Goal: Information Seeking & Learning: Learn about a topic

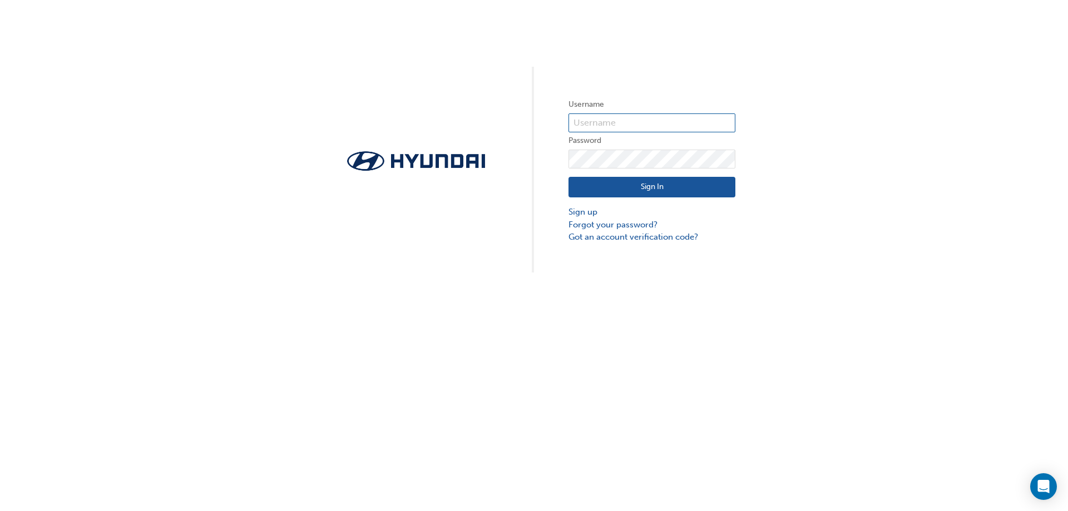
click at [637, 126] on input "text" at bounding box center [652, 122] width 167 height 19
type input "michael.le@mcgrathhyundai.com.au"
click button "Sign In" at bounding box center [652, 187] width 167 height 21
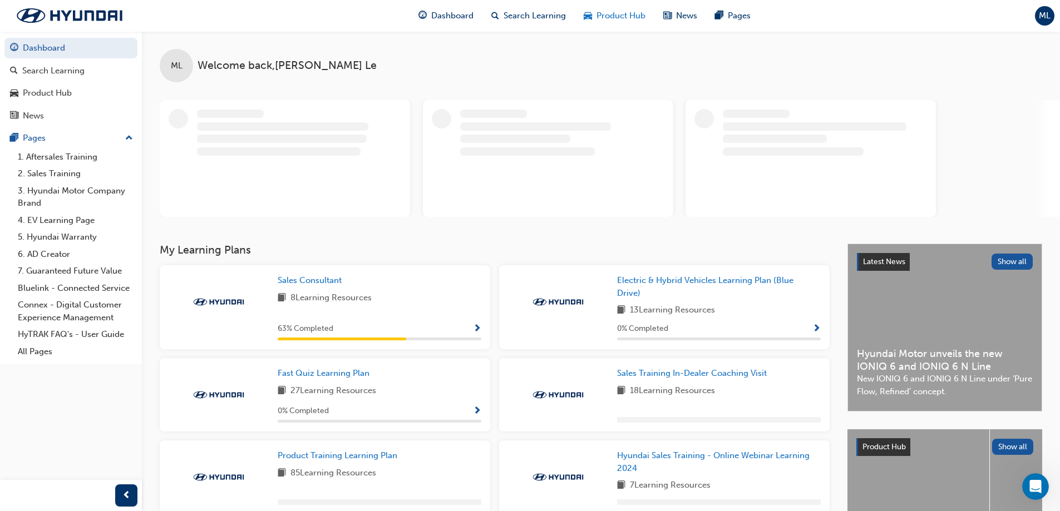
click at [585, 18] on span "car-icon" at bounding box center [588, 16] width 8 height 14
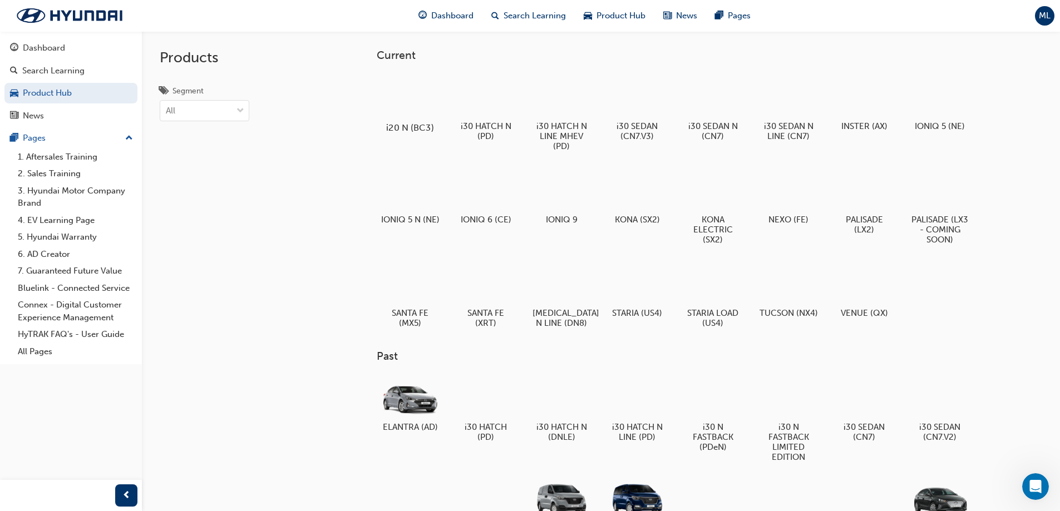
click at [428, 96] on div at bounding box center [410, 95] width 62 height 45
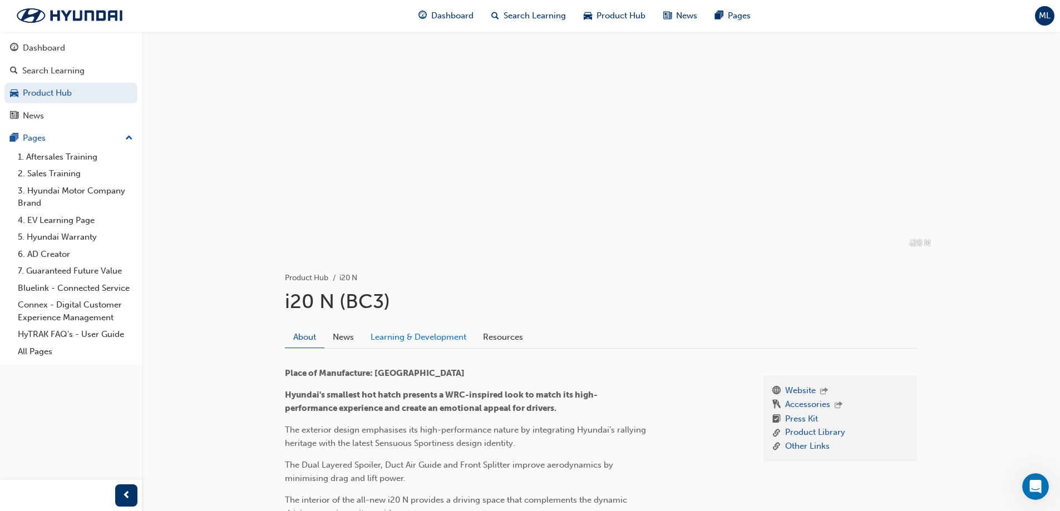
click at [423, 335] on link "Learning & Development" at bounding box center [418, 337] width 112 height 21
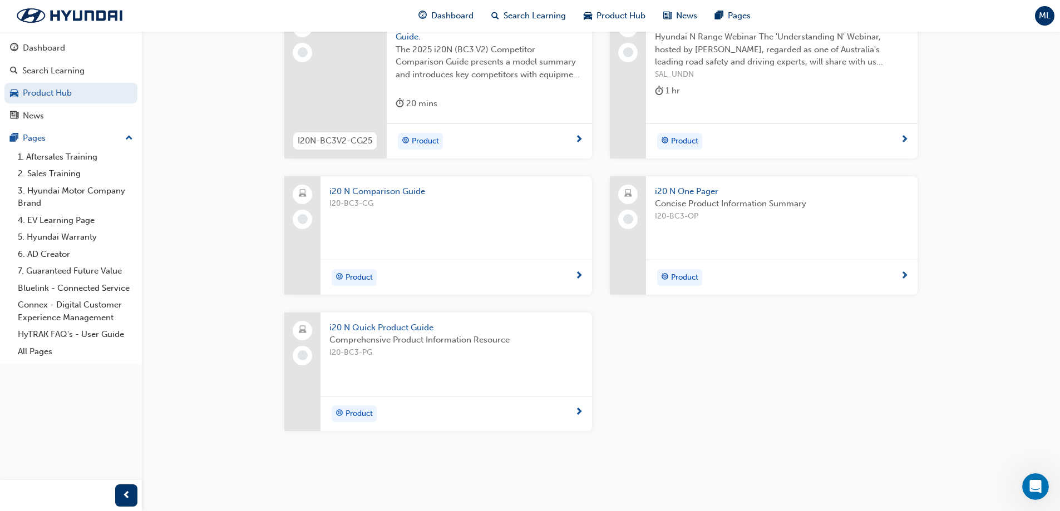
scroll to position [349, 0]
click at [719, 223] on div "Concise Product Information Summary I20-BC3-OP" at bounding box center [782, 218] width 254 height 45
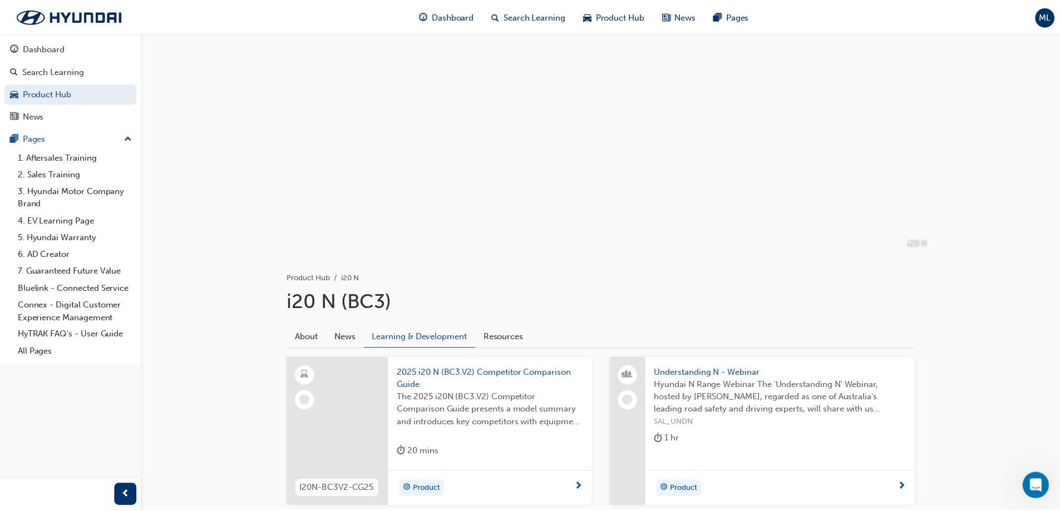
scroll to position [349, 0]
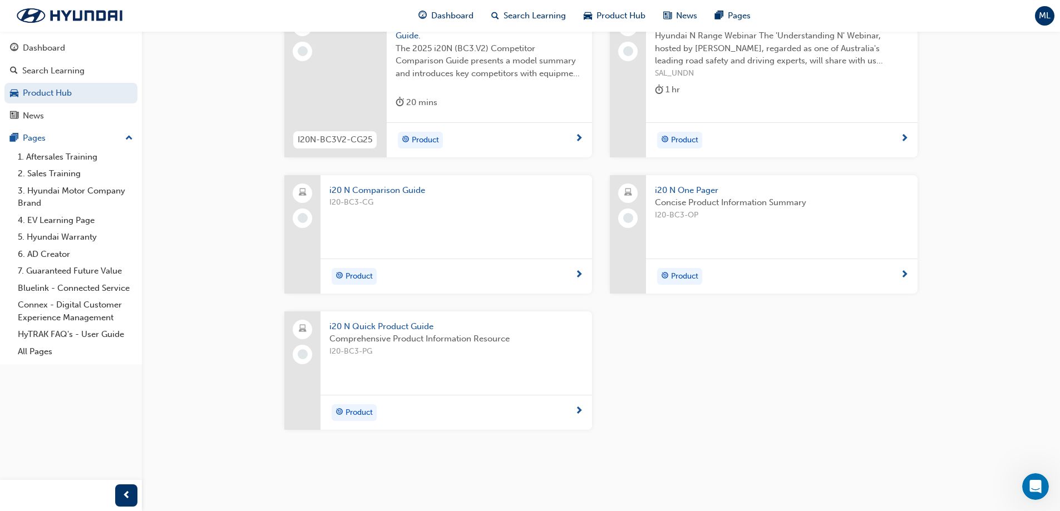
click at [707, 277] on div "Product" at bounding box center [777, 276] width 245 height 17
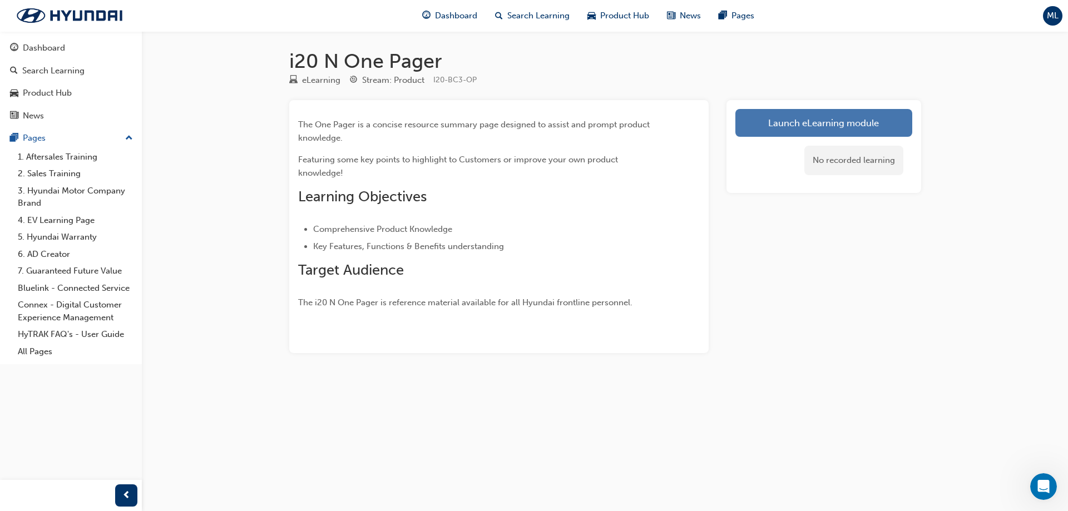
click at [832, 131] on link "Launch eLearning module" at bounding box center [823, 123] width 177 height 28
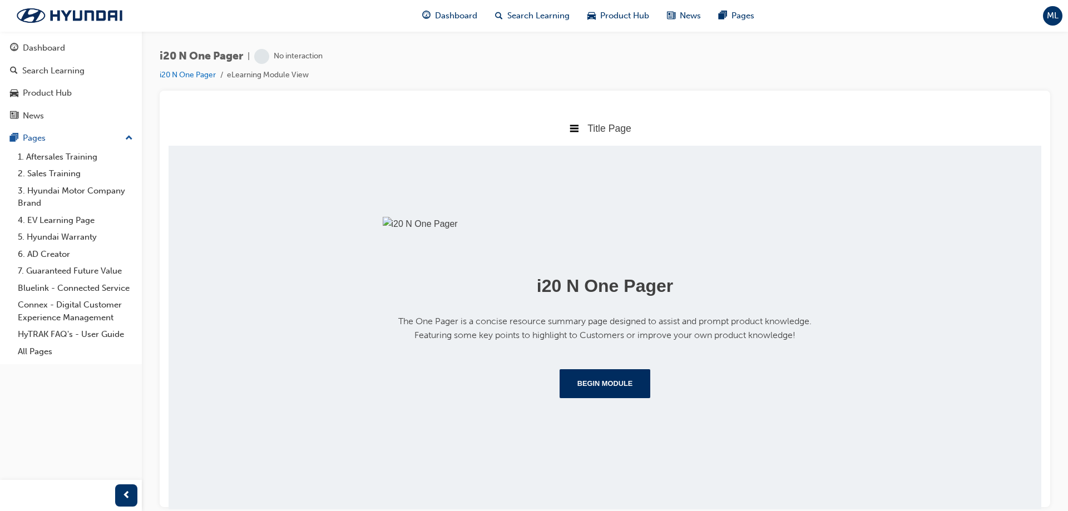
scroll to position [124, 0]
click at [602, 398] on button "Begin Module" at bounding box center [605, 383] width 91 height 29
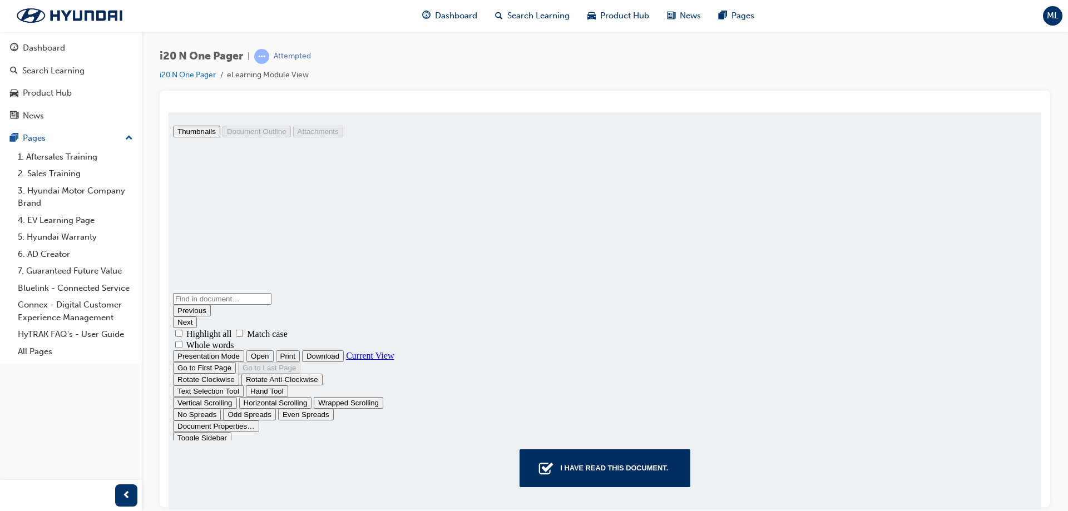
scroll to position [1276, 0]
type input "1"
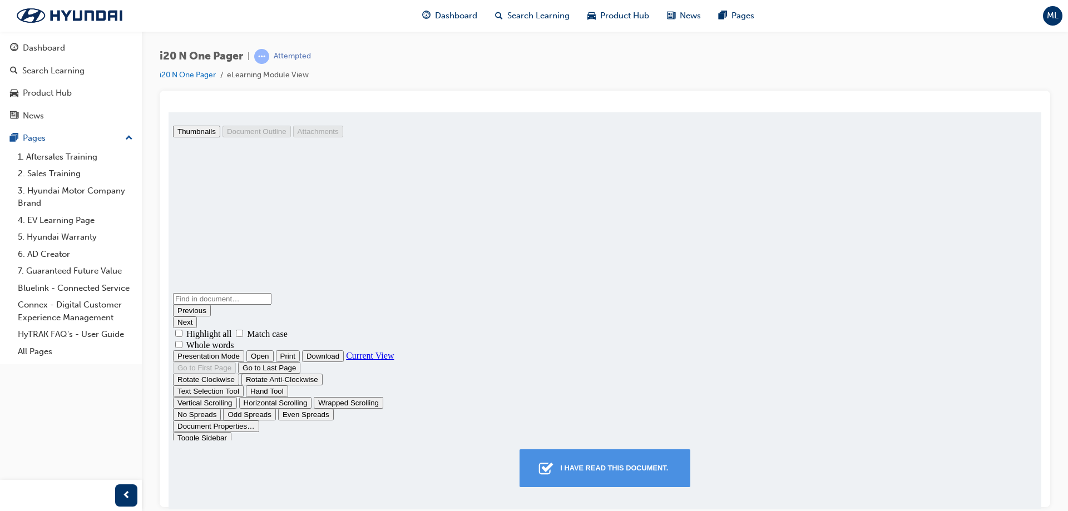
click at [593, 466] on div "I have read this document." at bounding box center [614, 468] width 117 height 20
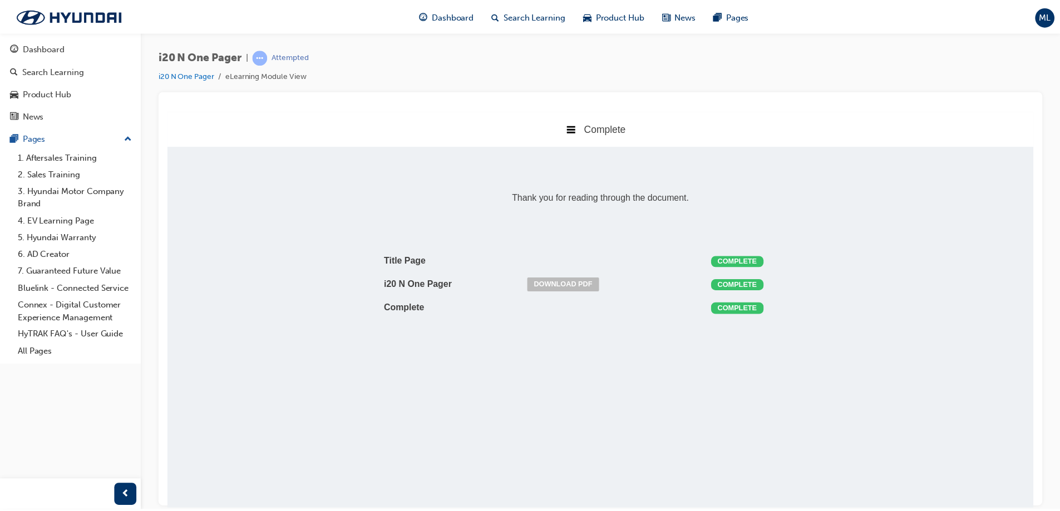
scroll to position [226, 890]
click at [574, 287] on link "Download PDF" at bounding box center [567, 284] width 72 height 14
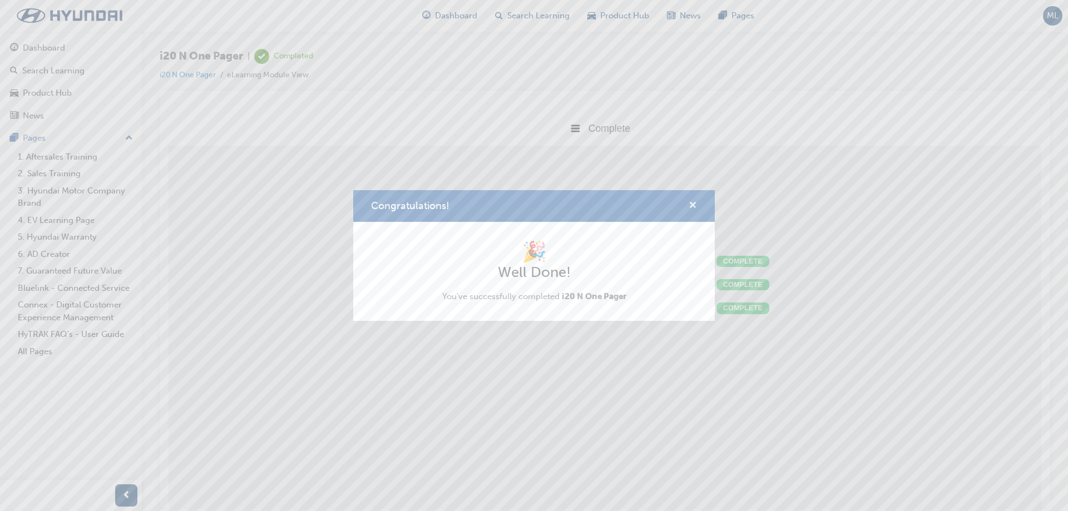
click at [694, 204] on span "cross-icon" at bounding box center [693, 206] width 8 height 10
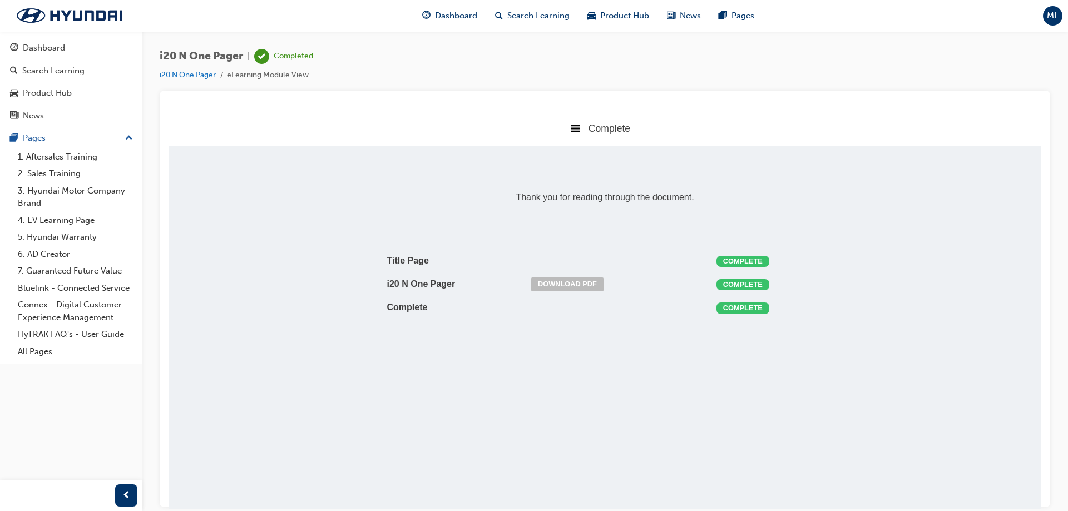
click at [620, 177] on div "Thank you for reading through the document. Title Page Complete i20 N One Pager…" at bounding box center [605, 249] width 873 height 209
click at [635, 18] on span "Product Hub" at bounding box center [624, 15] width 49 height 13
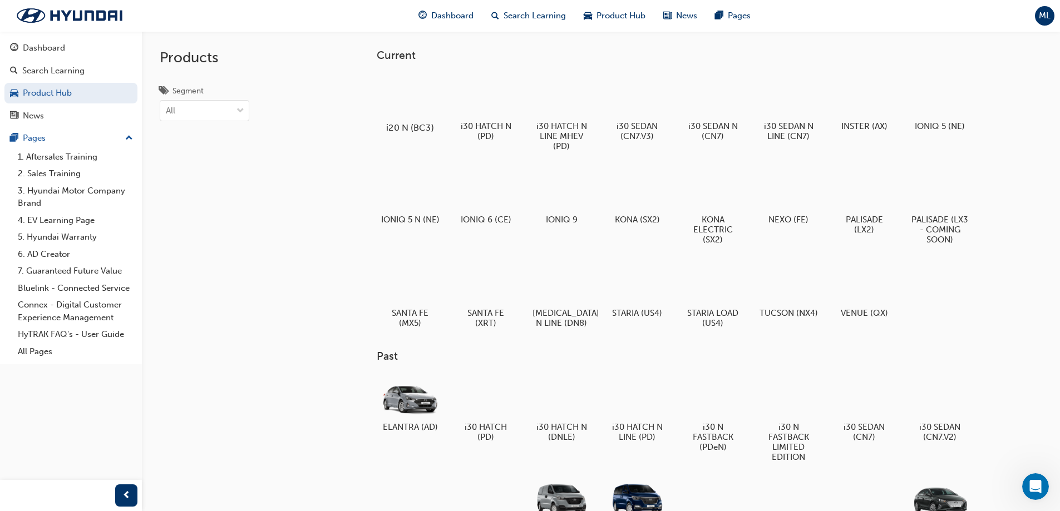
click at [422, 100] on div at bounding box center [410, 95] width 62 height 45
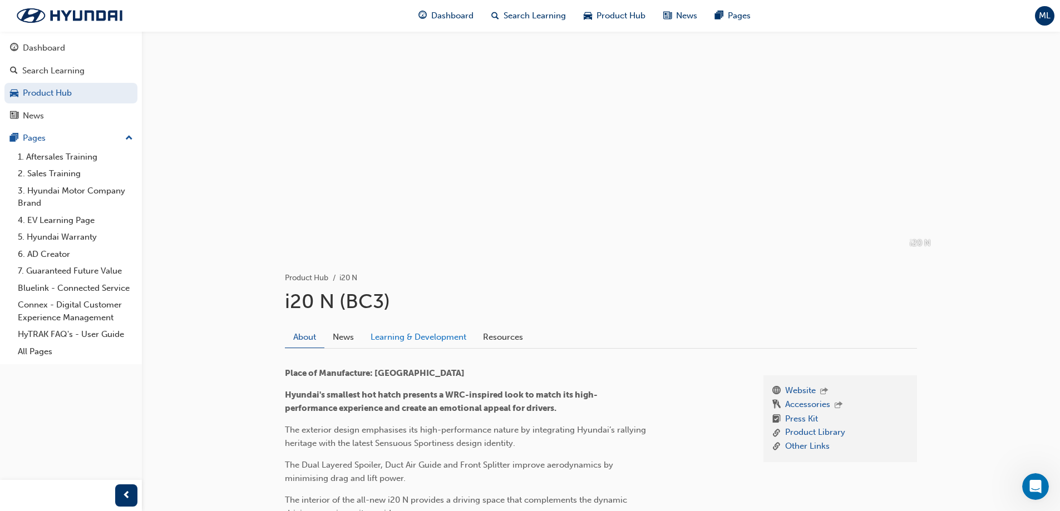
click at [452, 337] on link "Learning & Development" at bounding box center [418, 337] width 112 height 21
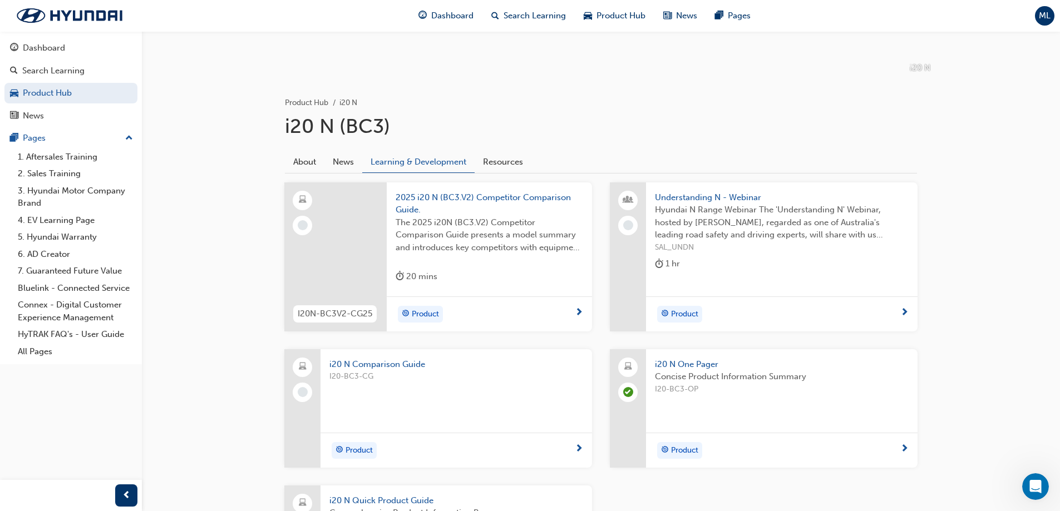
scroll to position [71, 0]
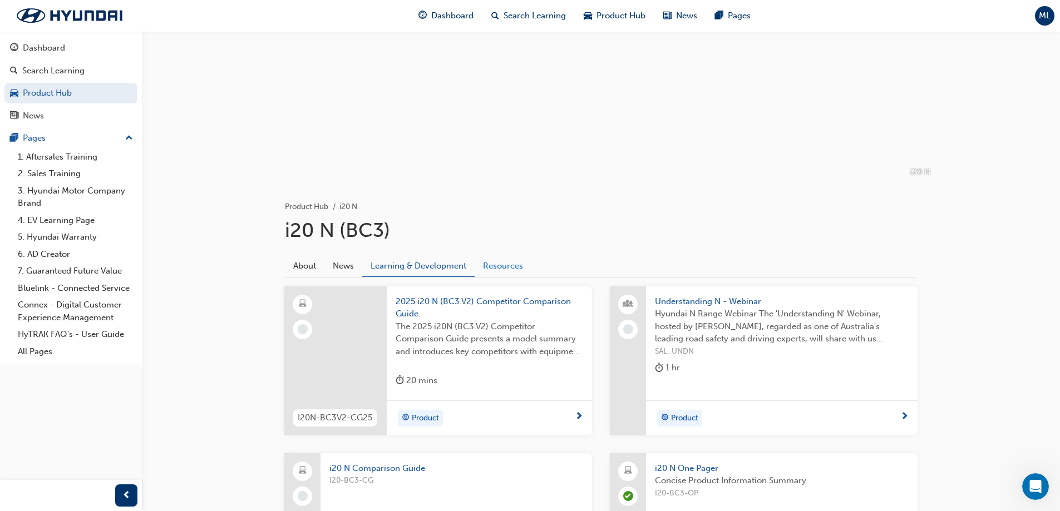
click at [501, 274] on link "Resources" at bounding box center [503, 265] width 57 height 21
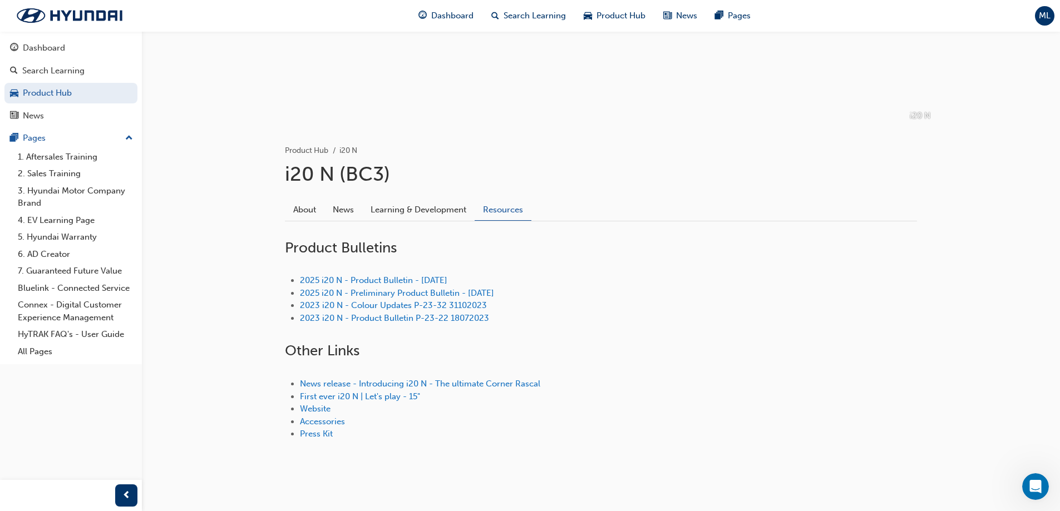
scroll to position [138, 0]
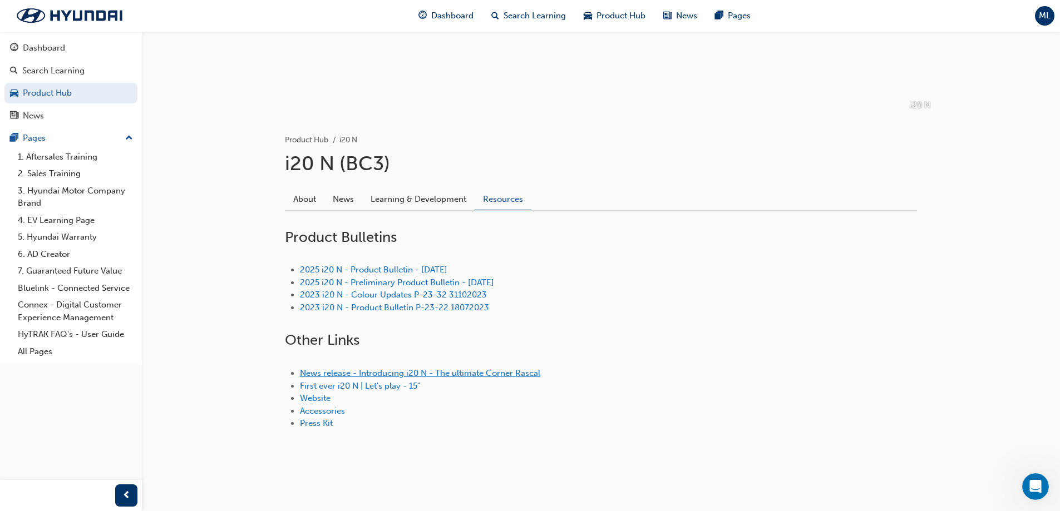
click at [453, 373] on link "News release - Introducing i20 N - The ultimate Corner Rascal" at bounding box center [420, 373] width 240 height 10
click at [402, 388] on link "First ever i20 N | Let's play - 15"" at bounding box center [360, 386] width 120 height 10
click at [433, 269] on link "2025 i20 N - Product Bulletin - [DATE]" at bounding box center [373, 270] width 147 height 10
click at [423, 199] on link "Learning & Development" at bounding box center [418, 199] width 112 height 21
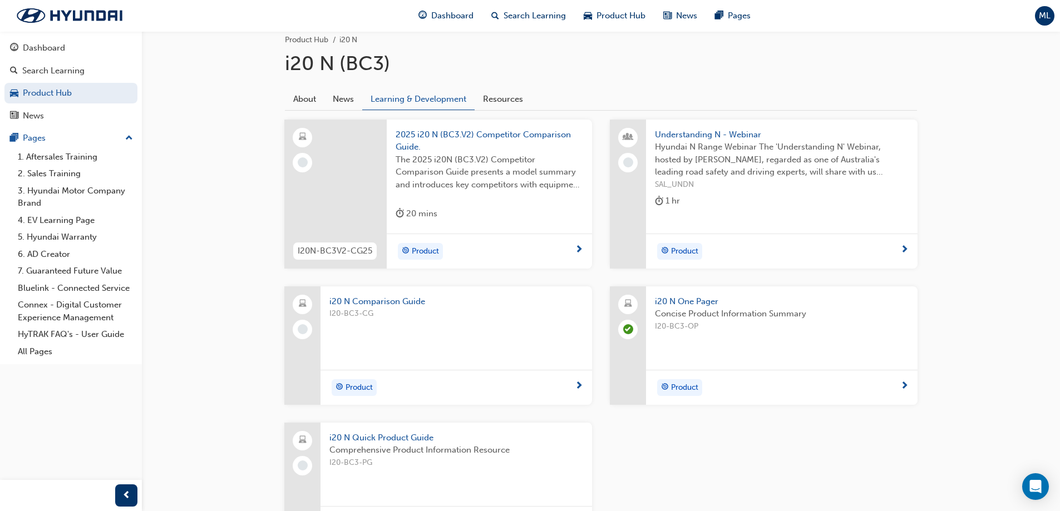
scroll to position [349, 0]
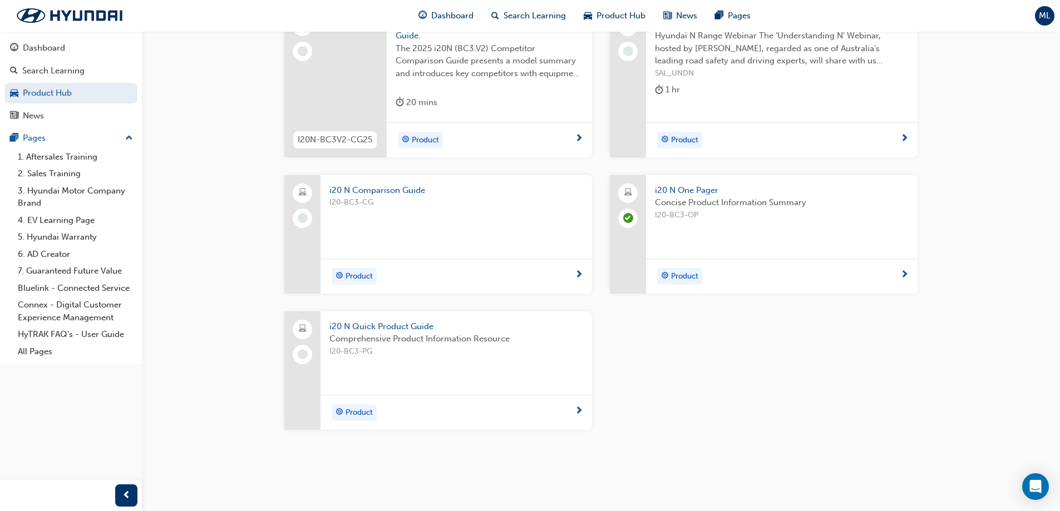
click at [390, 327] on span "i20 N Quick Product Guide" at bounding box center [456, 326] width 254 height 13
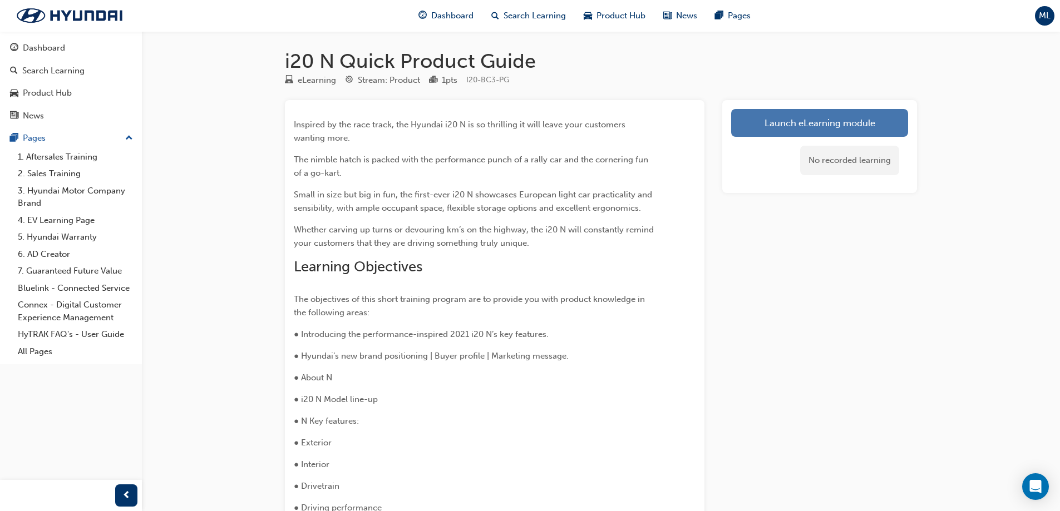
click at [783, 131] on link "Launch eLearning module" at bounding box center [819, 123] width 177 height 28
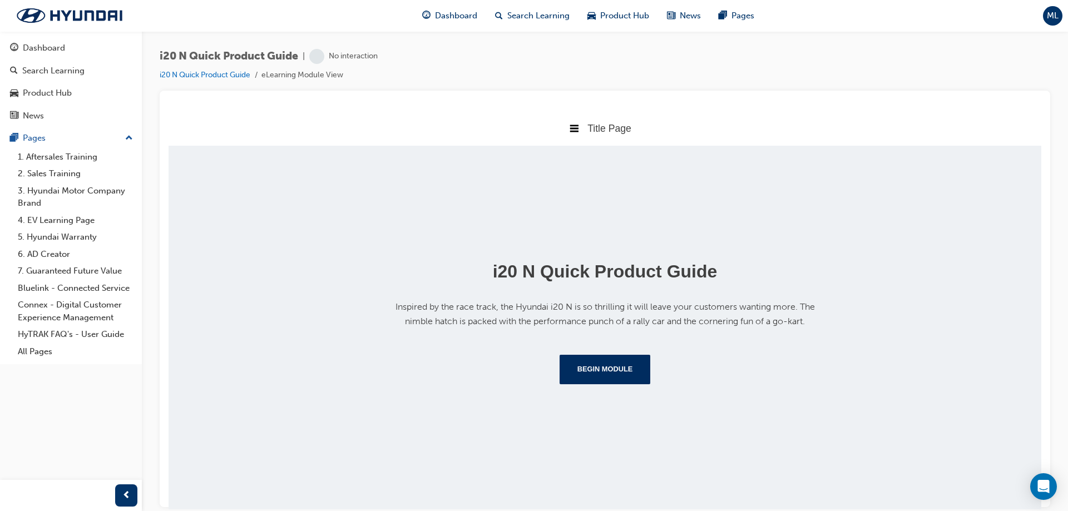
scroll to position [124, 0]
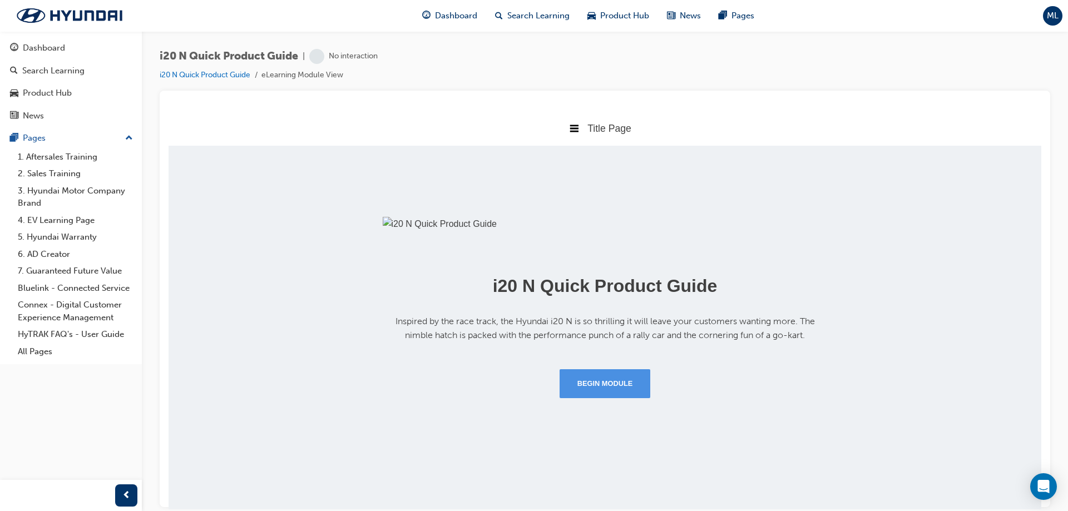
click at [609, 398] on button "Begin Module" at bounding box center [605, 383] width 91 height 29
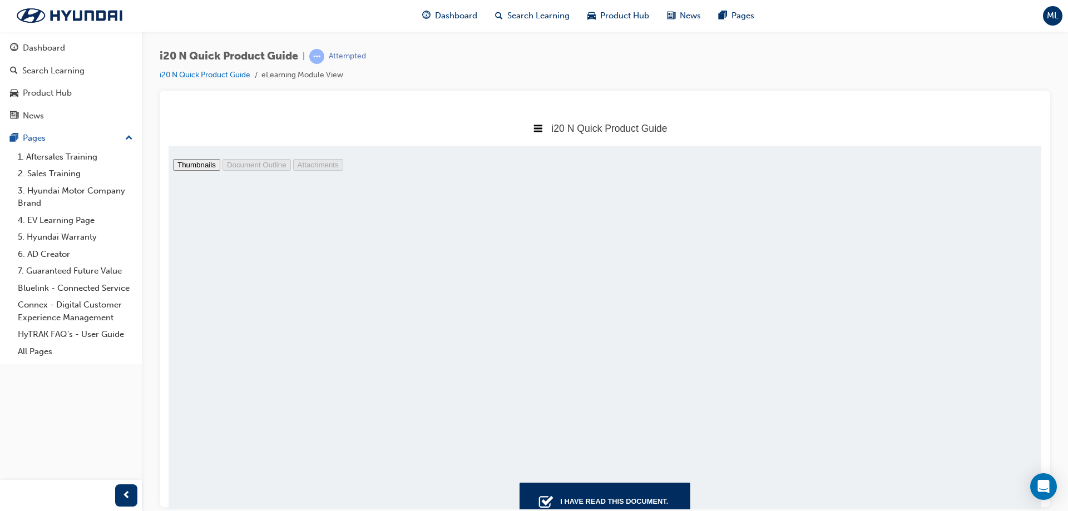
scroll to position [2782, 0]
type input "16"
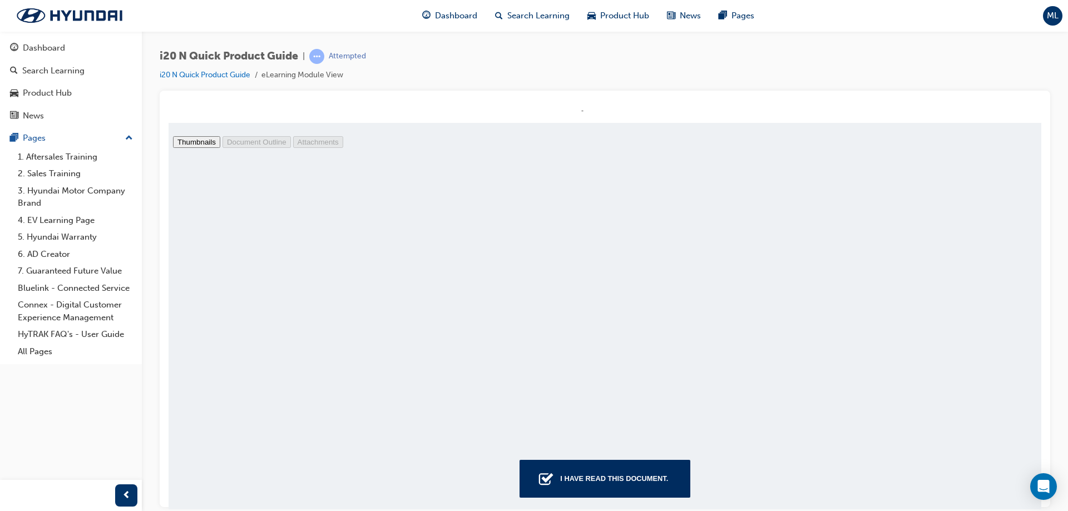
scroll to position [33, 0]
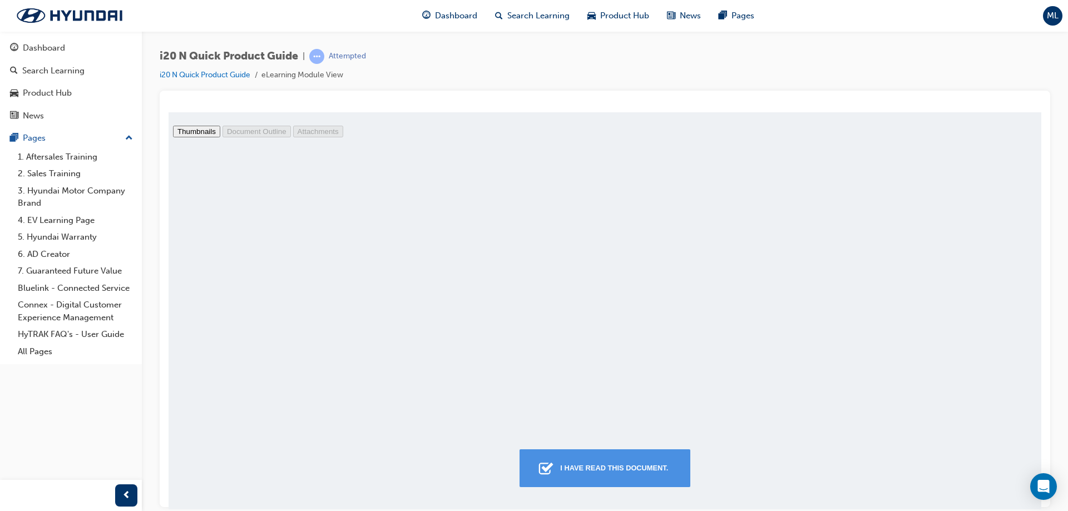
click at [593, 473] on div "I have read this document." at bounding box center [614, 468] width 117 height 20
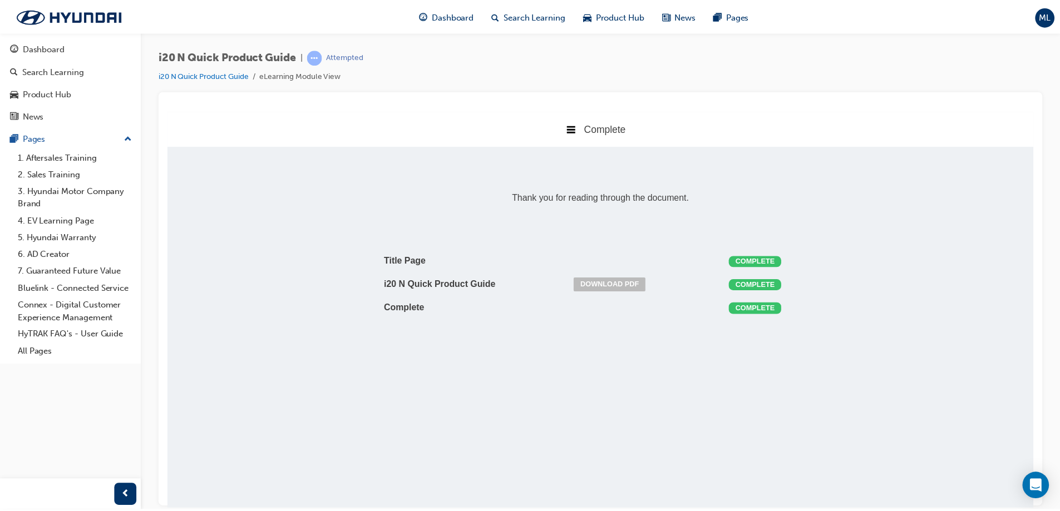
scroll to position [226, 890]
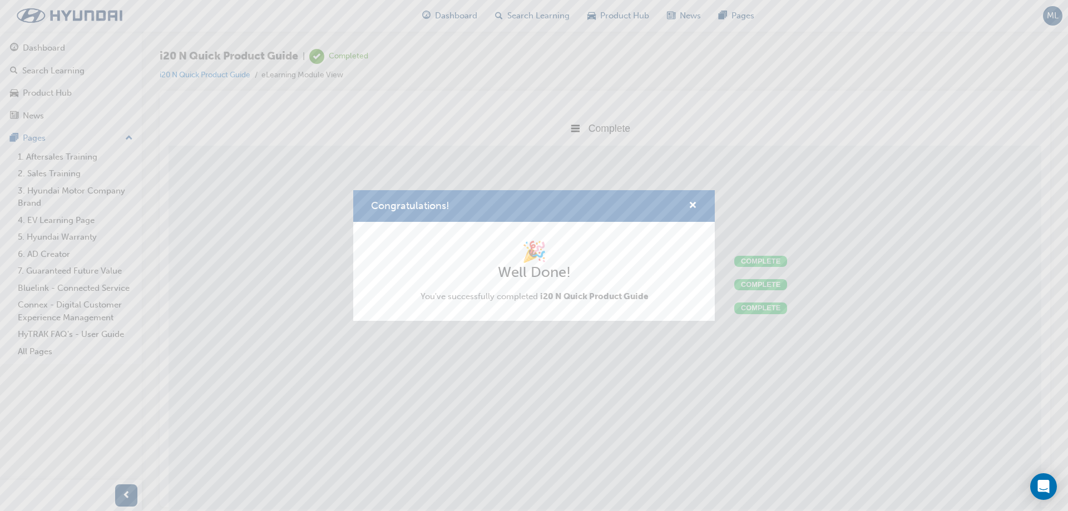
click at [644, 161] on div "Congratulations! 🎉 Well Done! You've successfully completed i20 N Quick Product…" at bounding box center [534, 255] width 1068 height 511
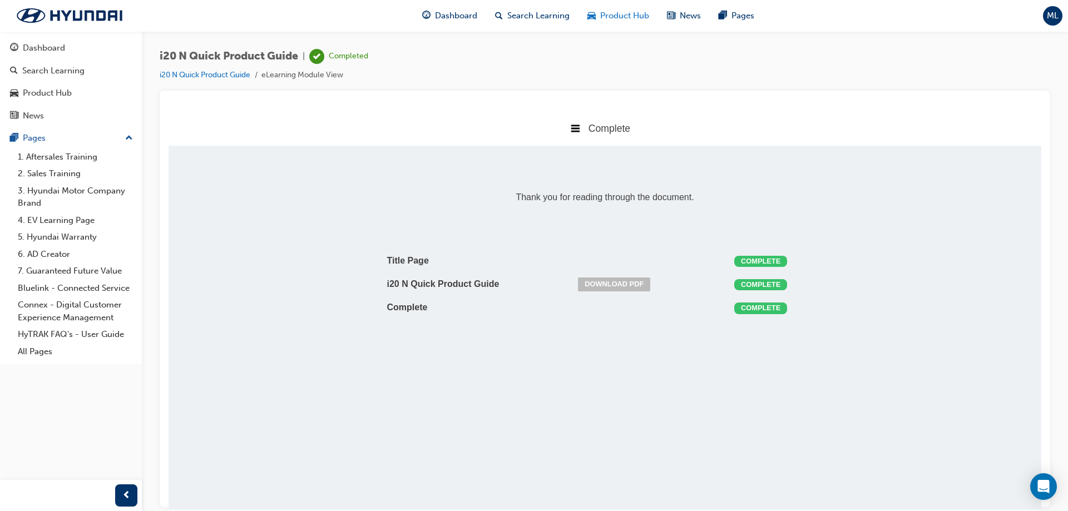
click at [612, 20] on span "Product Hub" at bounding box center [624, 15] width 49 height 13
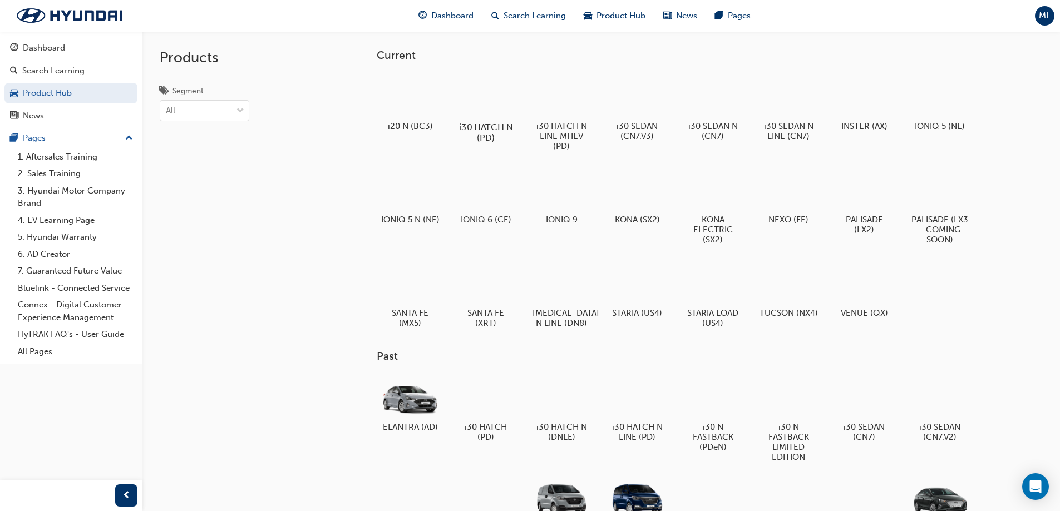
click at [505, 98] on div at bounding box center [486, 95] width 62 height 44
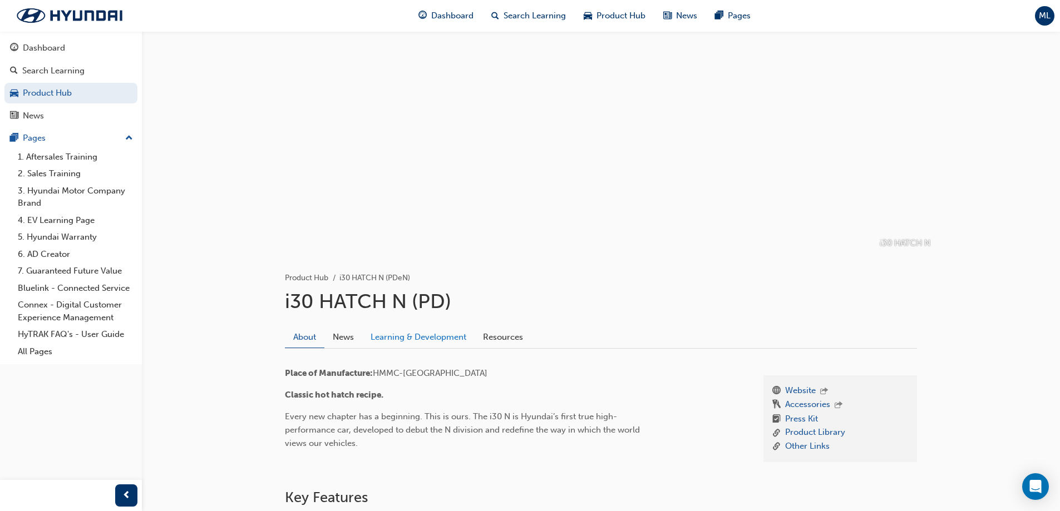
click at [438, 335] on link "Learning & Development" at bounding box center [418, 337] width 112 height 21
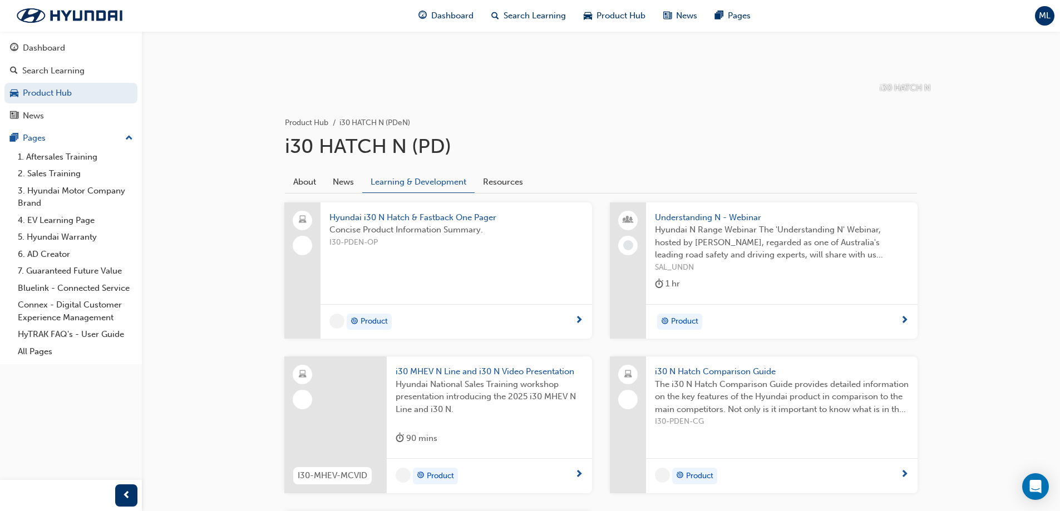
scroll to position [167, 0]
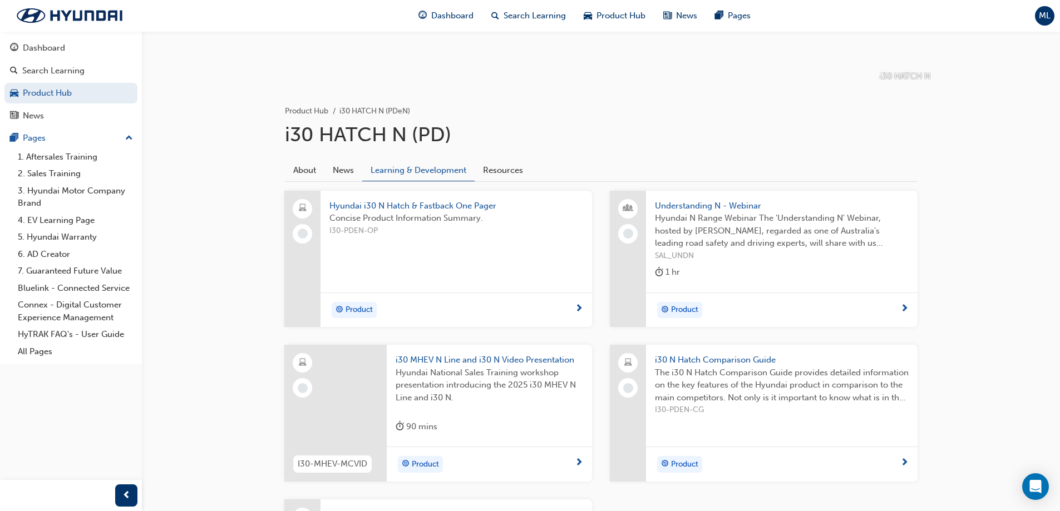
click at [505, 184] on div "Hyundai i30 N Hatch & Fastback One Pager Concise Product Information Summary. I…" at bounding box center [601, 409] width 632 height 454
click at [504, 176] on link "Resources" at bounding box center [503, 170] width 57 height 21
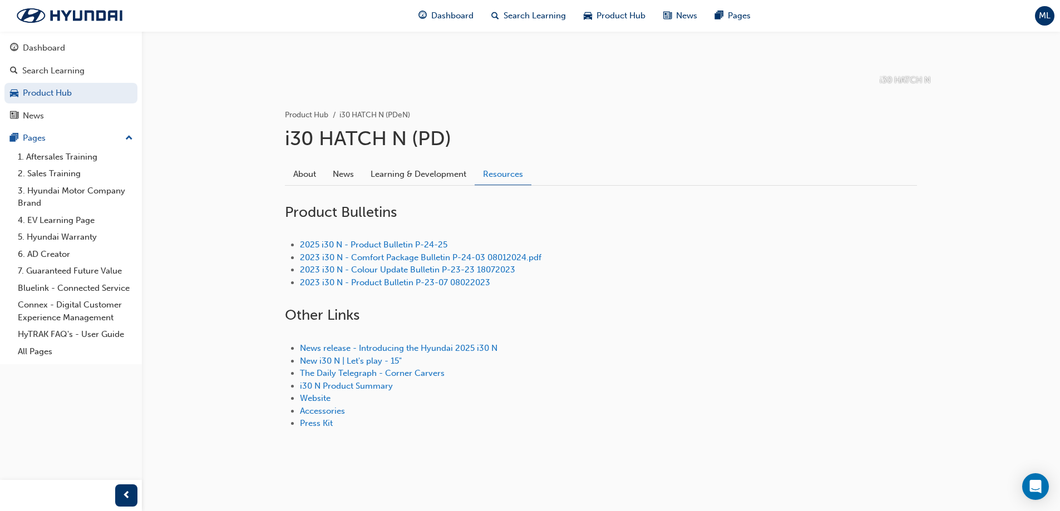
scroll to position [163, 0]
click at [447, 177] on link "Learning & Development" at bounding box center [418, 174] width 112 height 21
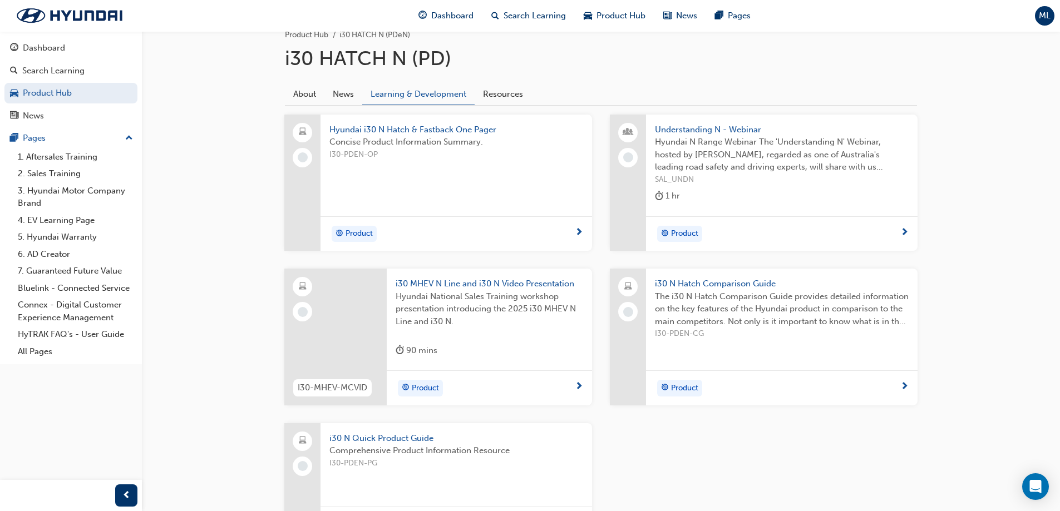
scroll to position [244, 0]
click at [470, 130] on span "Hyundai i30 N Hatch & Fastback One Pager" at bounding box center [456, 129] width 254 height 13
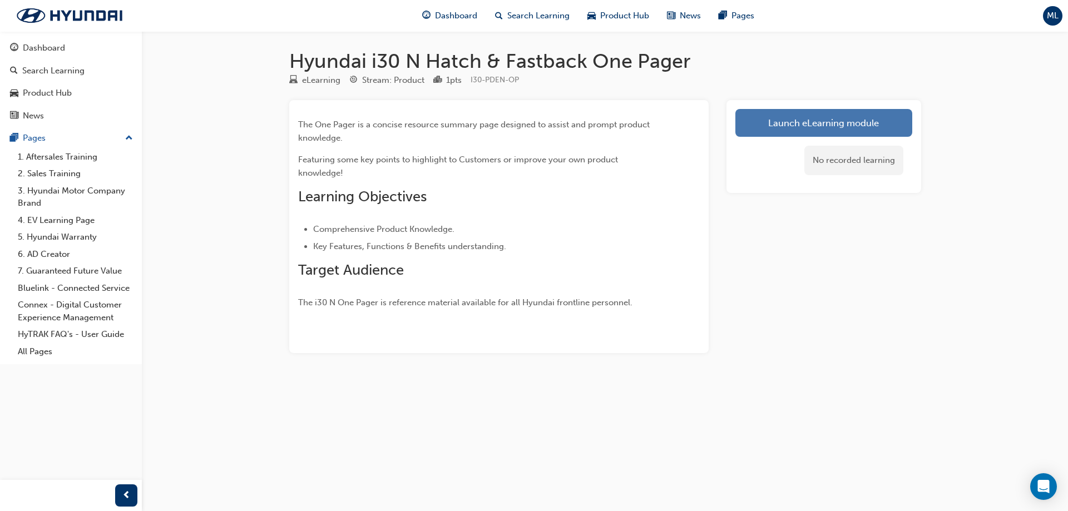
click at [792, 118] on link "Launch eLearning module" at bounding box center [823, 123] width 177 height 28
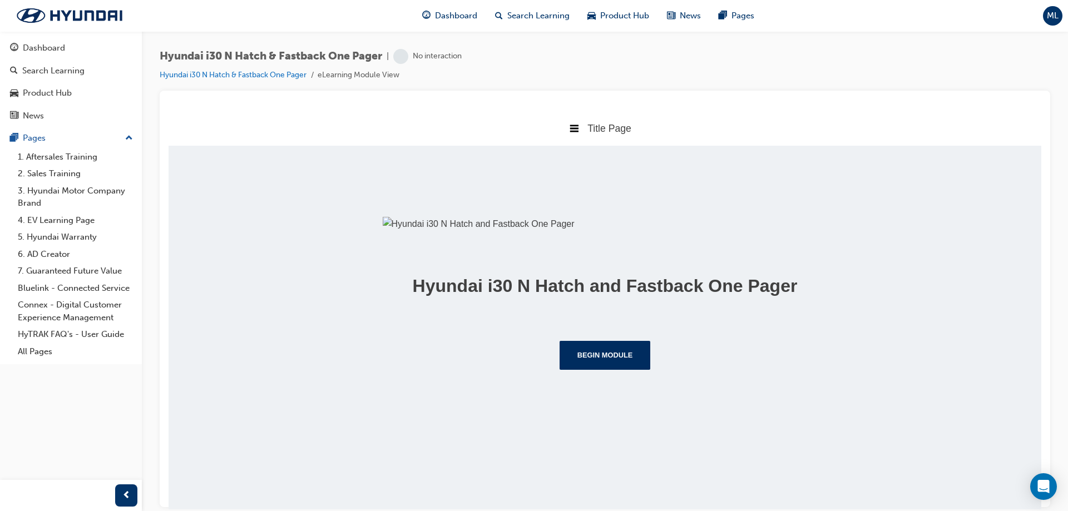
scroll to position [96, 0]
click at [601, 369] on button "Begin Module" at bounding box center [605, 354] width 91 height 29
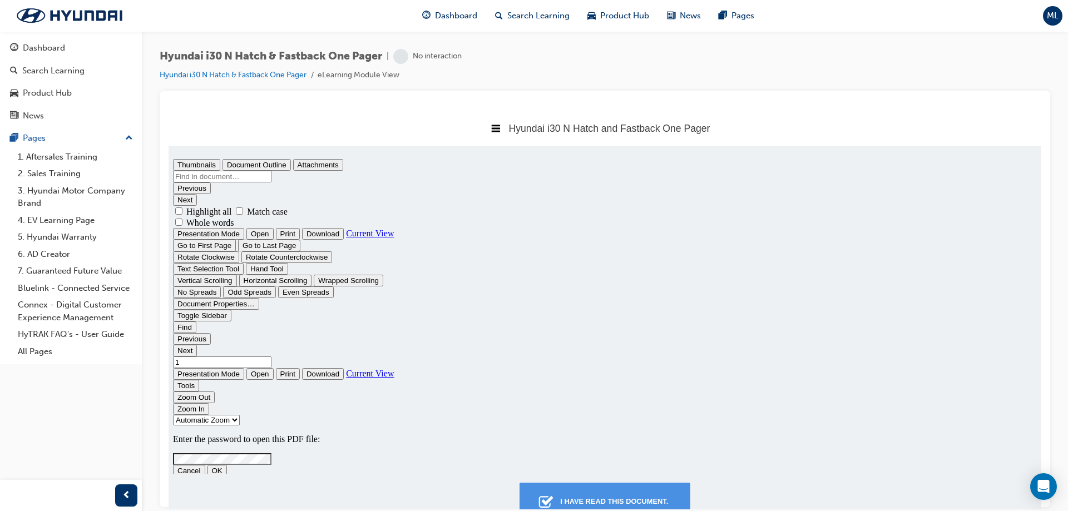
scroll to position [0, 0]
type input "0"
click at [619, 497] on div "I have read this document." at bounding box center [614, 501] width 117 height 20
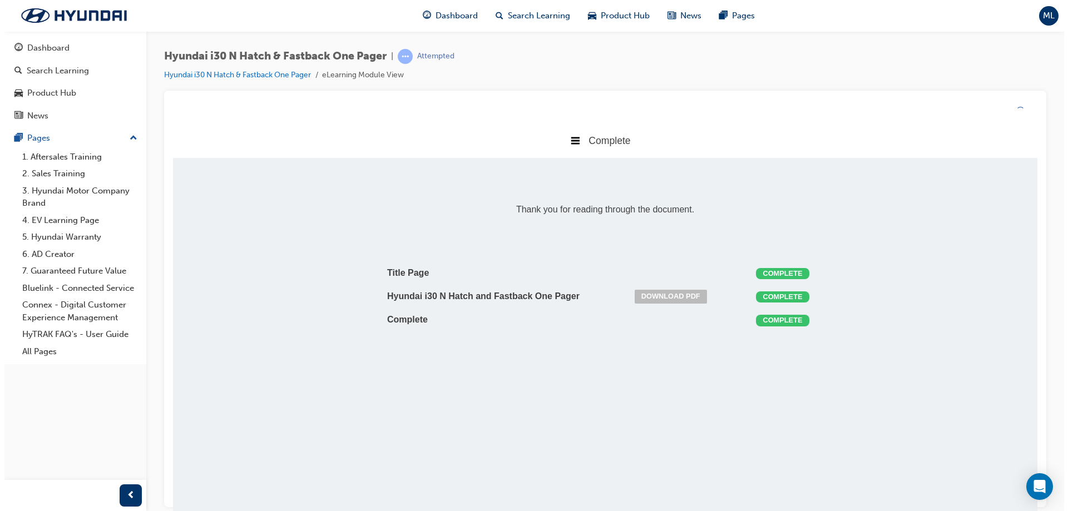
scroll to position [226, 882]
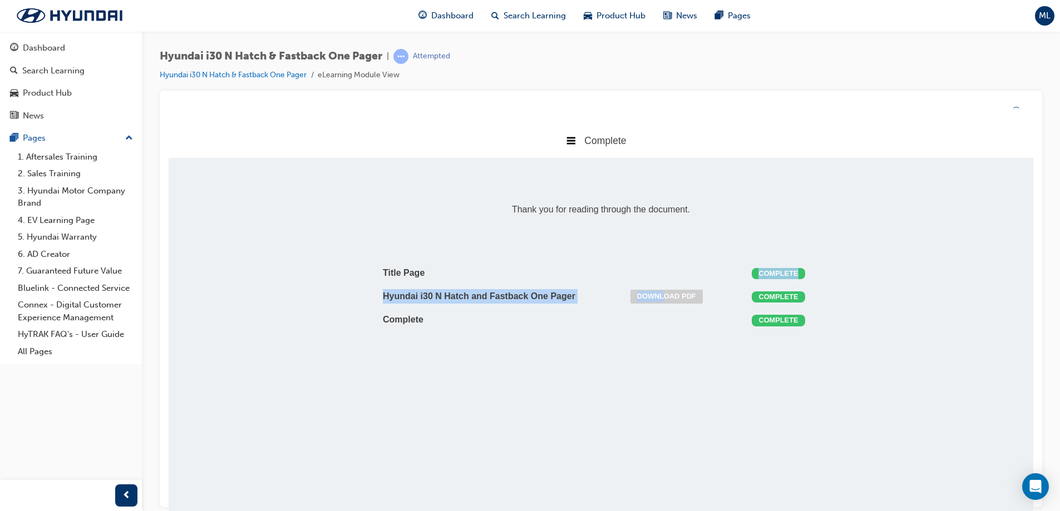
drag, startPoint x: 669, startPoint y: 279, endPoint x: 669, endPoint y: 292, distance: 12.2
click at [669, 292] on tbody "Title Page Complete Hyundai i30 N Hatch and Fastback One Pager Download PDF Com…" at bounding box center [600, 296] width 445 height 70
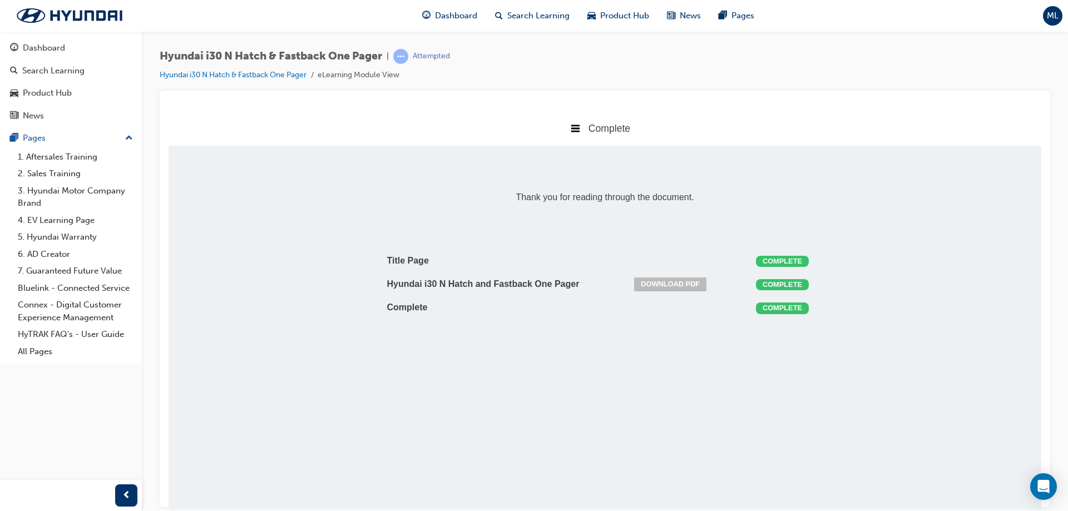
click at [669, 294] on td "Download PDF" at bounding box center [680, 284] width 100 height 24
click at [670, 288] on link "Download PDF" at bounding box center [670, 284] width 72 height 14
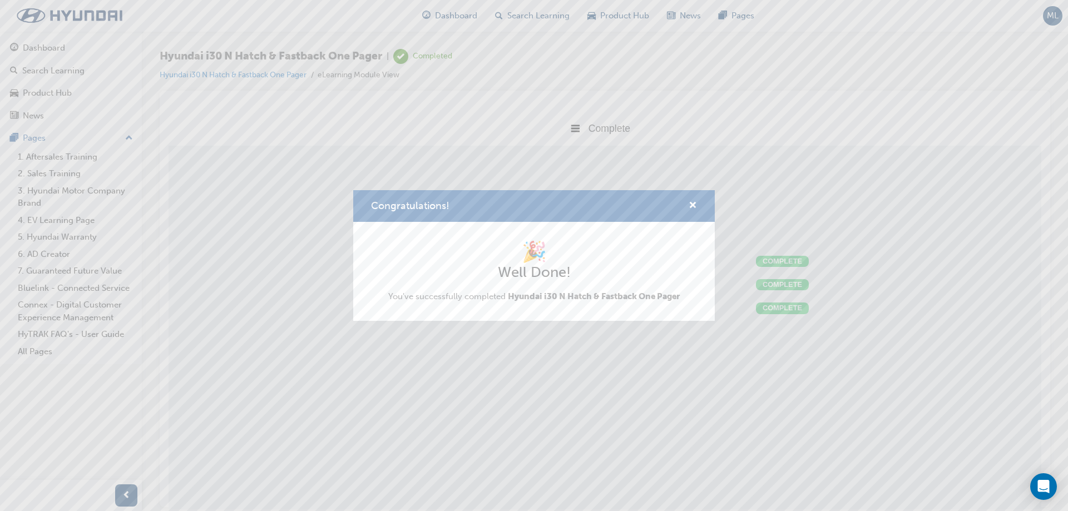
click at [688, 205] on div "Congratulations!" at bounding box center [688, 206] width 17 height 14
drag, startPoint x: 693, startPoint y: 204, endPoint x: 522, endPoint y: 27, distance: 245.9
click at [693, 204] on span "cross-icon" at bounding box center [693, 206] width 8 height 10
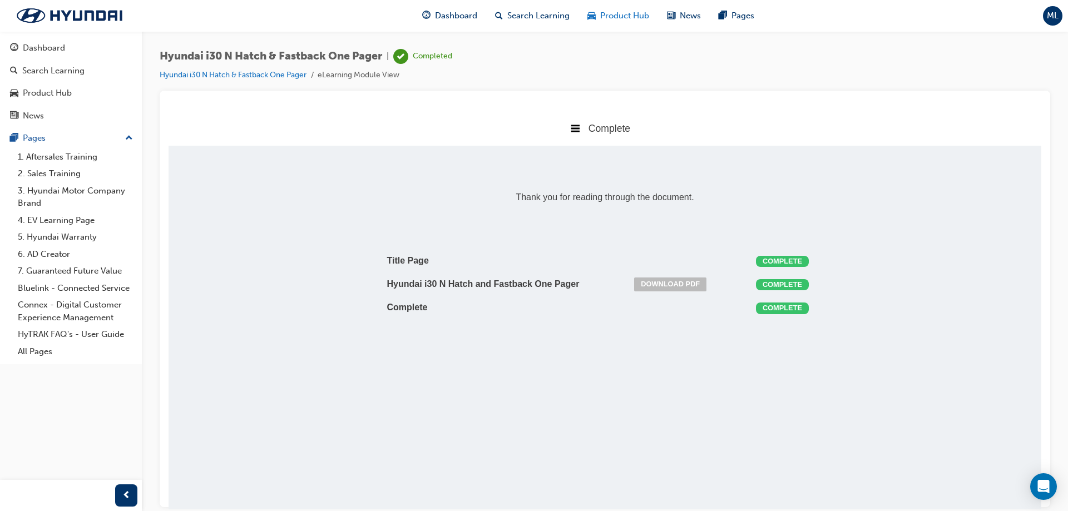
click at [623, 6] on div "Product Hub" at bounding box center [619, 15] width 80 height 23
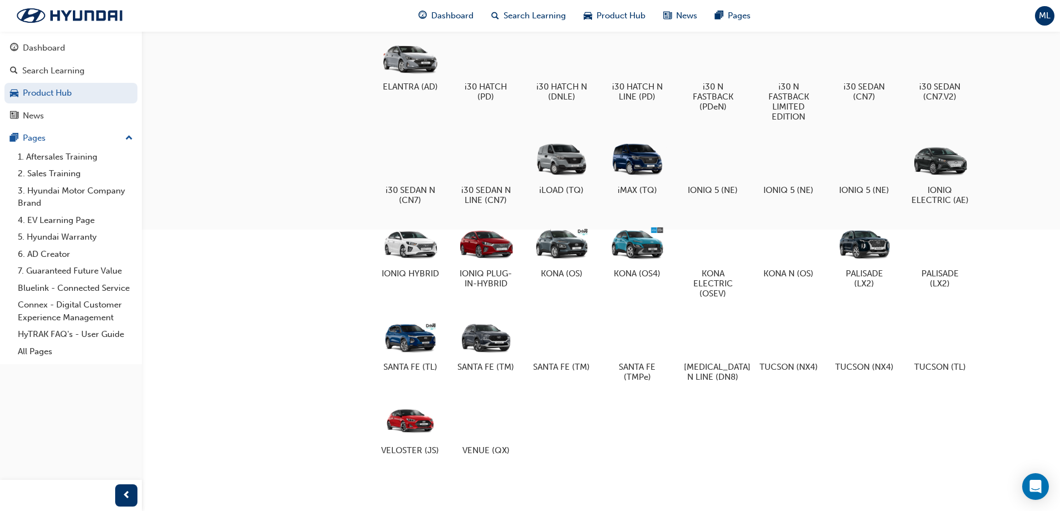
scroll to position [343, 0]
